Goal: Information Seeking & Learning: Learn about a topic

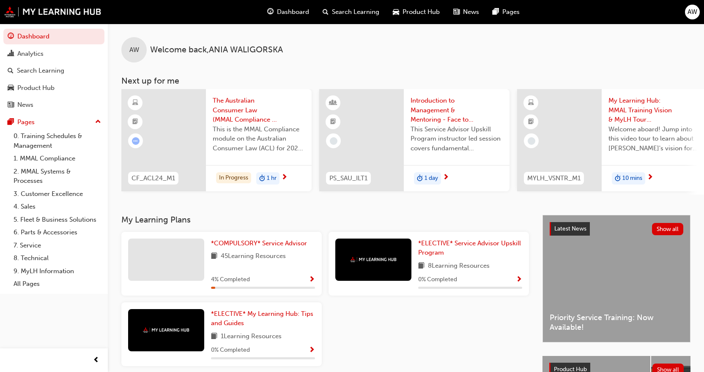
click at [309, 283] on span "Show Progress" at bounding box center [312, 280] width 6 height 8
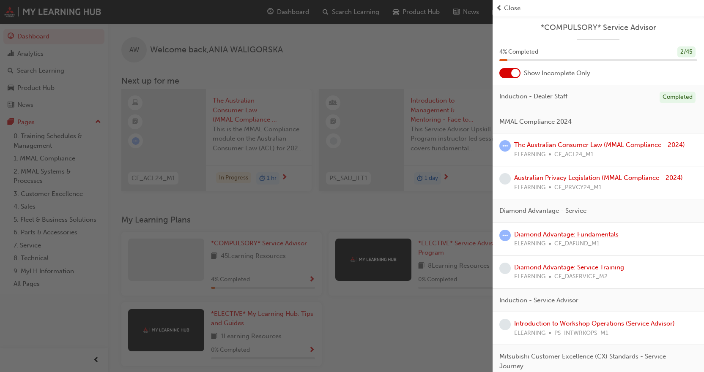
click at [565, 234] on link "Diamond Advantage: Fundamentals" at bounding box center [566, 235] width 104 height 8
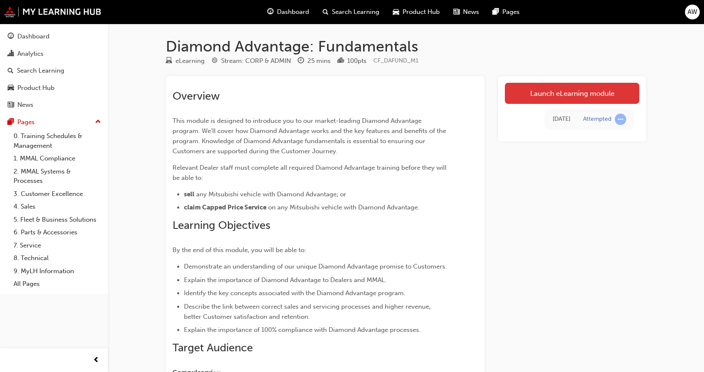
click at [563, 92] on link "Launch eLearning module" at bounding box center [572, 93] width 134 height 21
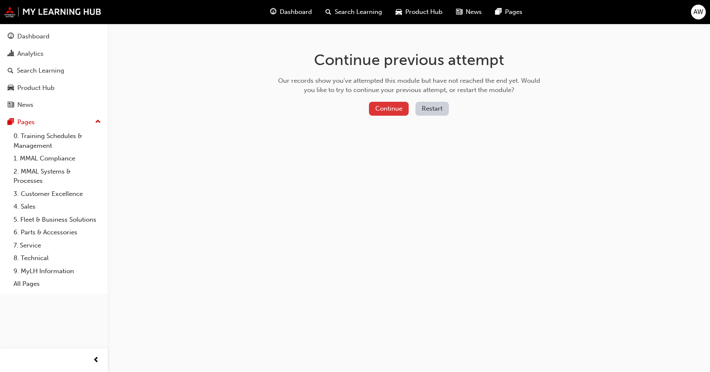
click at [396, 102] on button "Continue" at bounding box center [389, 109] width 40 height 14
